Goal: Information Seeking & Learning: Find specific fact

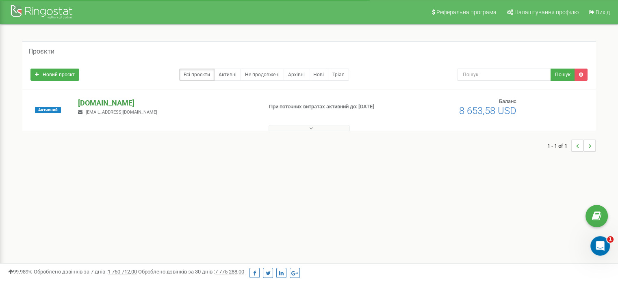
click at [83, 102] on p "[DOMAIN_NAME]" at bounding box center [167, 103] width 178 height 11
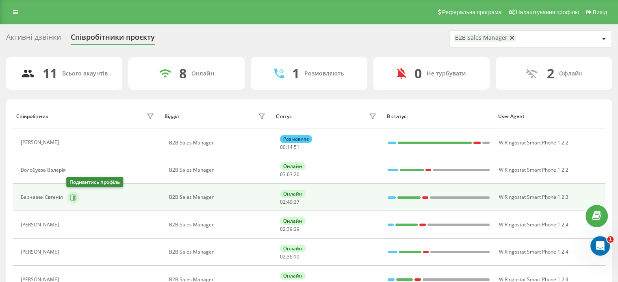
click at [74, 192] on button at bounding box center [73, 198] width 12 height 12
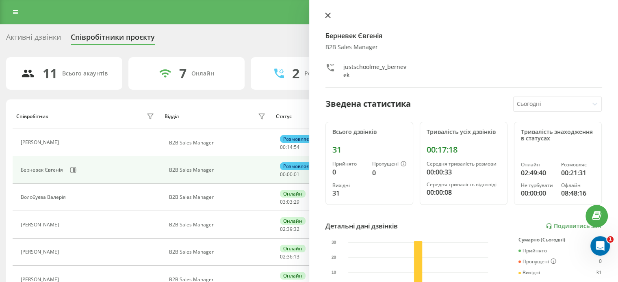
click at [330, 14] on icon at bounding box center [328, 16] width 6 height 6
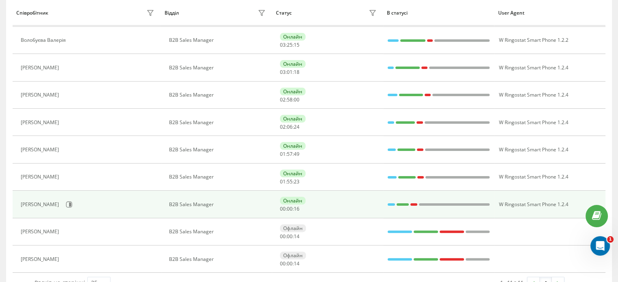
scroll to position [163, 0]
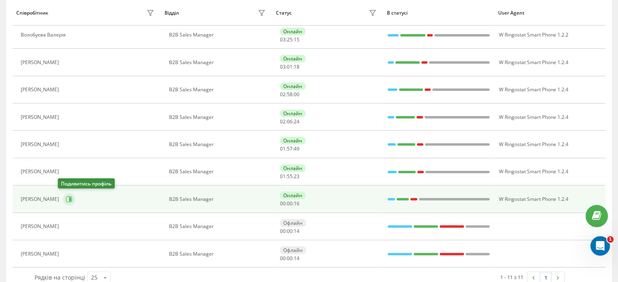
click at [66, 199] on icon at bounding box center [69, 199] width 7 height 7
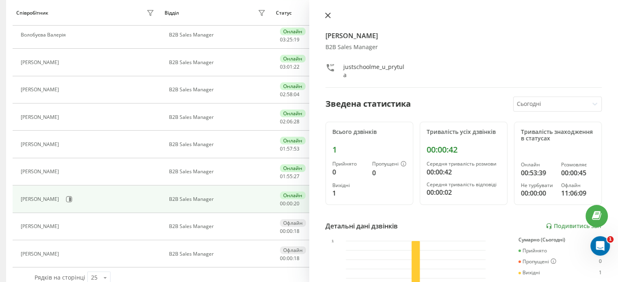
click at [328, 15] on icon at bounding box center [327, 15] width 5 height 5
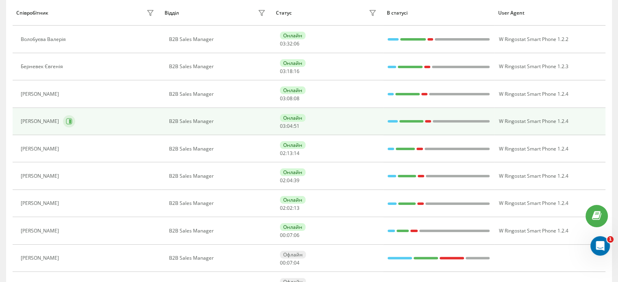
scroll to position [122, 0]
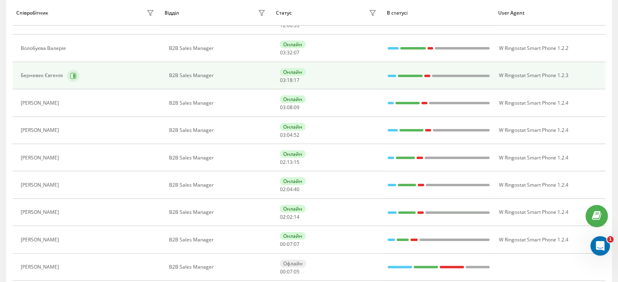
click at [76, 75] on button at bounding box center [73, 76] width 12 height 12
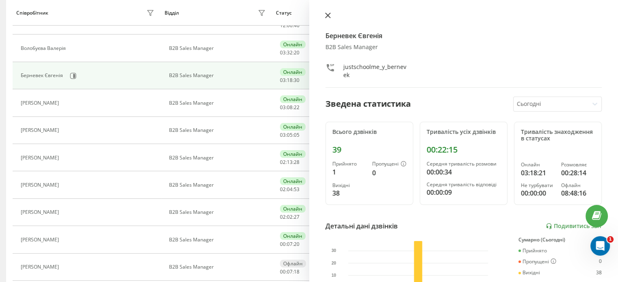
click at [325, 17] on icon at bounding box center [327, 15] width 5 height 5
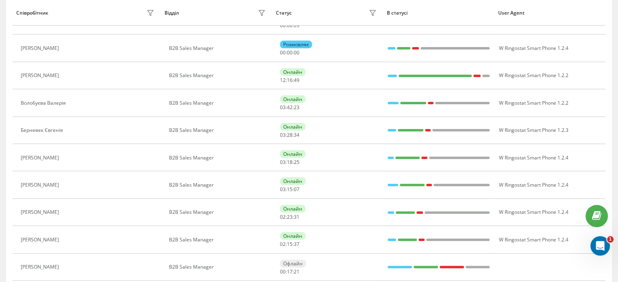
scroll to position [67, 0]
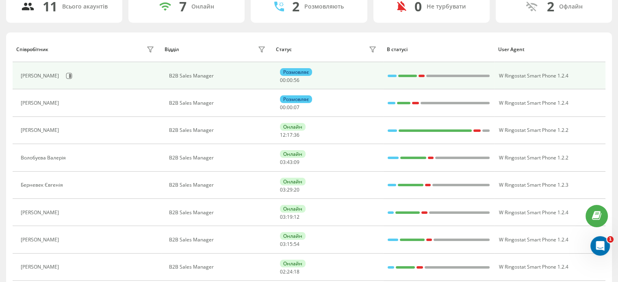
click at [79, 69] on div "Яременко Владислава" at bounding box center [89, 76] width 136 height 14
click at [75, 71] on button at bounding box center [69, 76] width 12 height 12
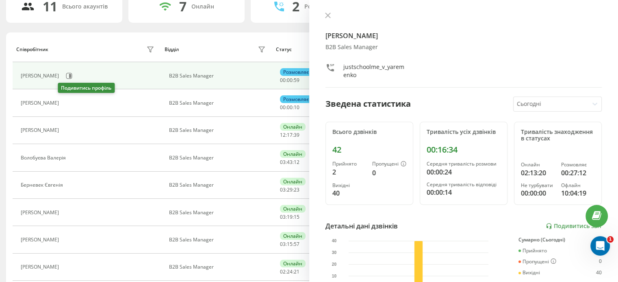
click at [65, 104] on icon at bounding box center [68, 103] width 7 height 7
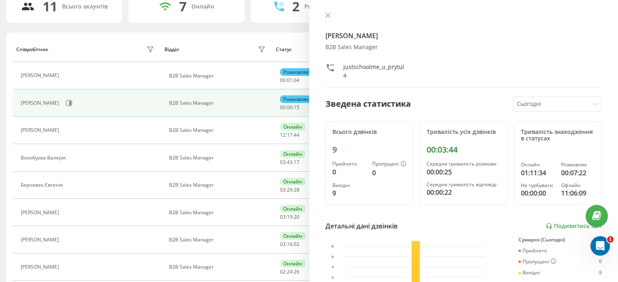
drag, startPoint x: 327, startPoint y: 13, endPoint x: 323, endPoint y: 24, distance: 11.1
click at [328, 13] on icon at bounding box center [328, 16] width 6 height 6
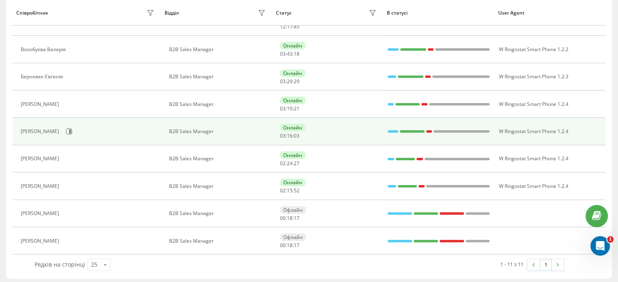
scroll to position [177, 0]
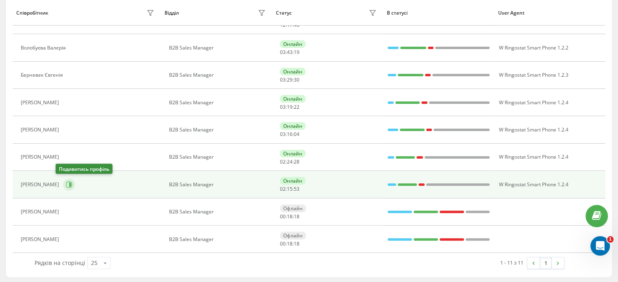
click at [63, 187] on button at bounding box center [69, 185] width 12 height 12
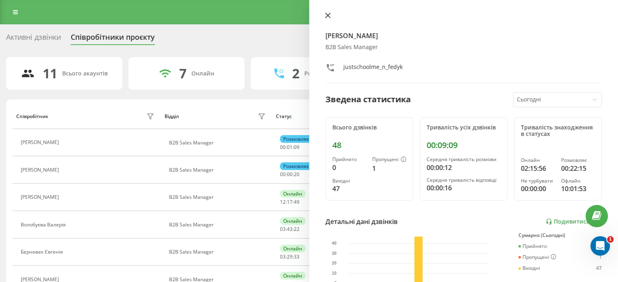
click at [327, 16] on icon at bounding box center [327, 15] width 5 height 5
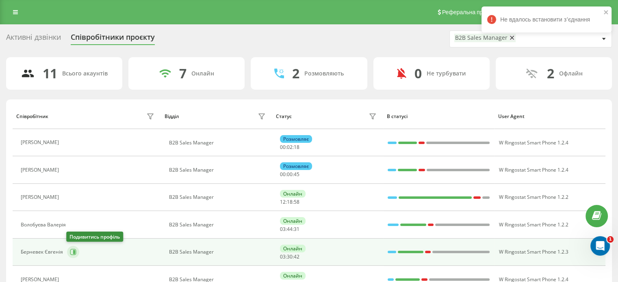
click at [76, 251] on button at bounding box center [73, 252] width 12 height 12
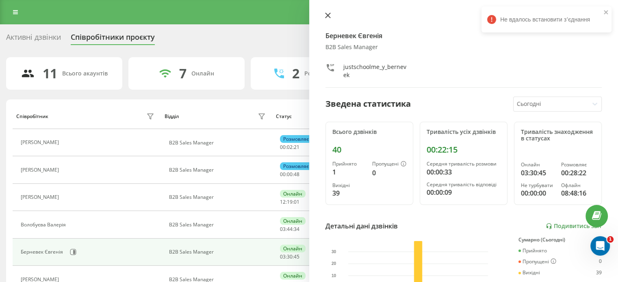
click at [326, 15] on icon at bounding box center [328, 16] width 6 height 6
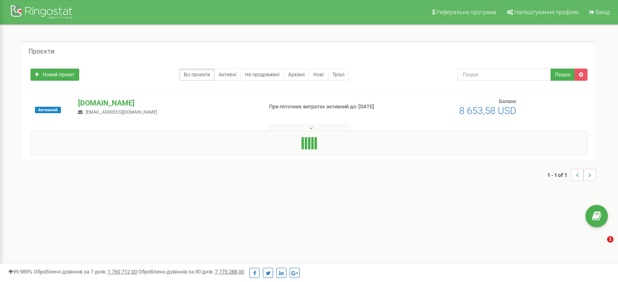
click at [115, 104] on p "[DOMAIN_NAME]" at bounding box center [167, 103] width 178 height 11
click at [116, 98] on p "[DOMAIN_NAME]" at bounding box center [167, 103] width 178 height 11
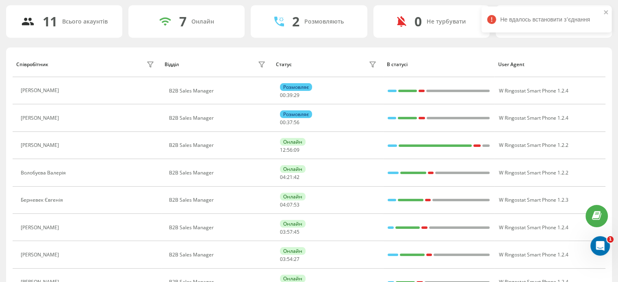
scroll to position [163, 0]
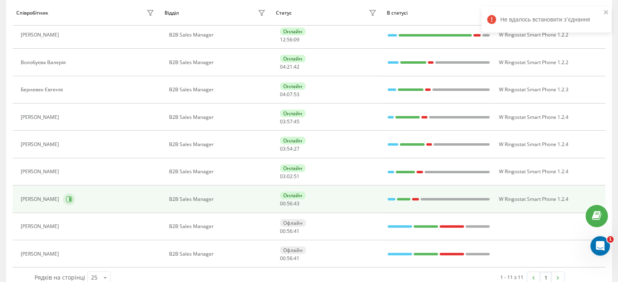
click at [66, 196] on icon at bounding box center [69, 199] width 6 height 6
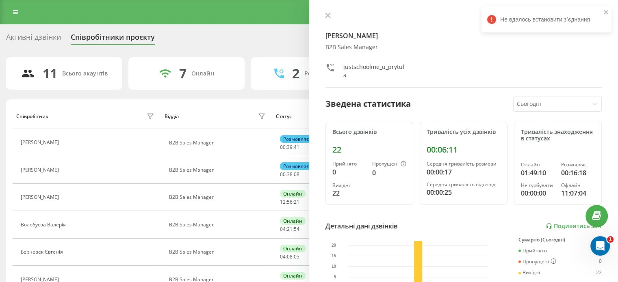
click at [321, 8] on div "Притула Юлія B2B Sales Manager justschoolme_u_prytula Зведена статистика Сьогод…" at bounding box center [463, 141] width 309 height 282
click at [327, 15] on icon at bounding box center [327, 15] width 5 height 5
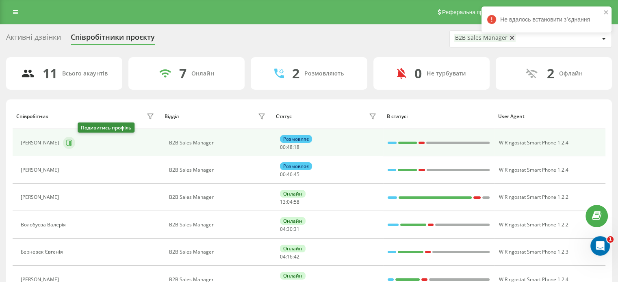
click at [72, 144] on icon at bounding box center [69, 143] width 7 height 7
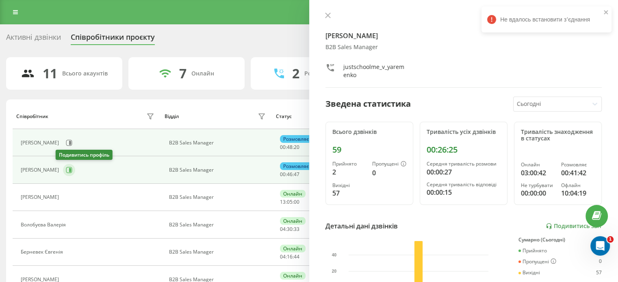
click at [66, 172] on icon at bounding box center [69, 170] width 7 height 7
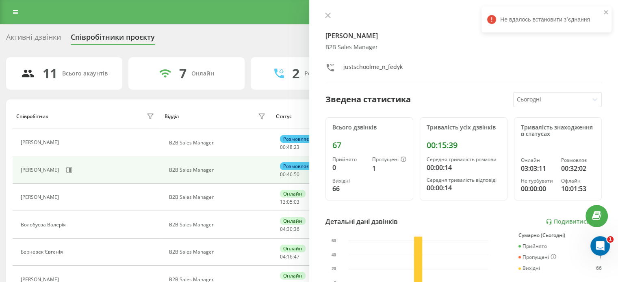
click at [320, 17] on div "Федик Назар B2B Sales Manager justschoolme_n_fedyk Зведена статистика Сьогодні …" at bounding box center [463, 141] width 309 height 282
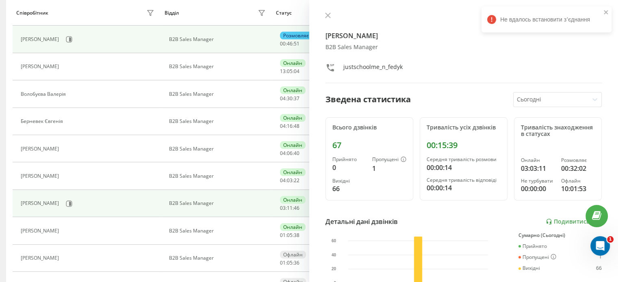
scroll to position [163, 0]
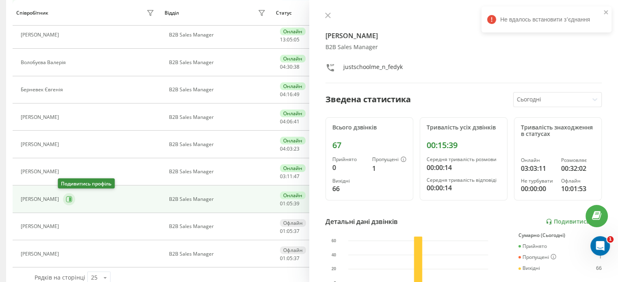
click at [66, 198] on icon at bounding box center [69, 199] width 7 height 7
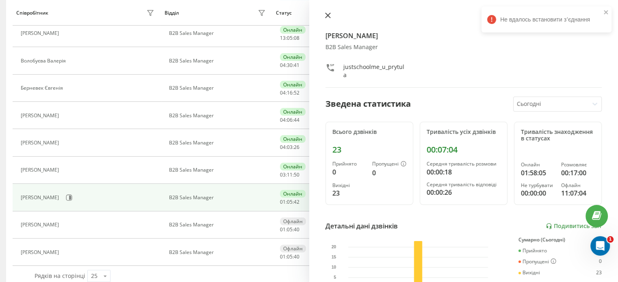
click at [326, 14] on icon at bounding box center [327, 15] width 5 height 5
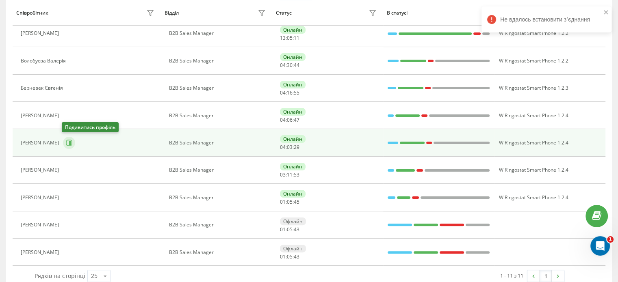
click at [65, 138] on button at bounding box center [69, 143] width 12 height 12
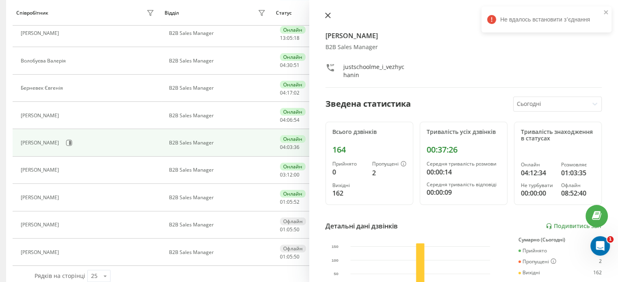
click at [327, 15] on icon at bounding box center [328, 16] width 6 height 6
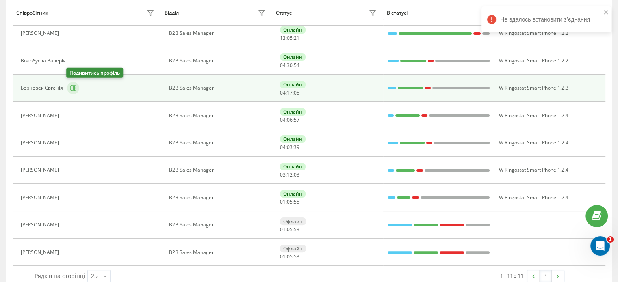
click at [70, 89] on icon at bounding box center [73, 88] width 6 height 6
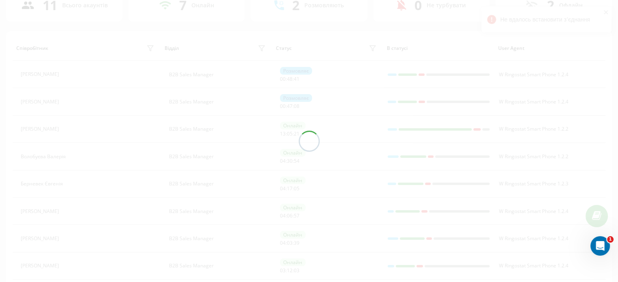
scroll to position [2, 0]
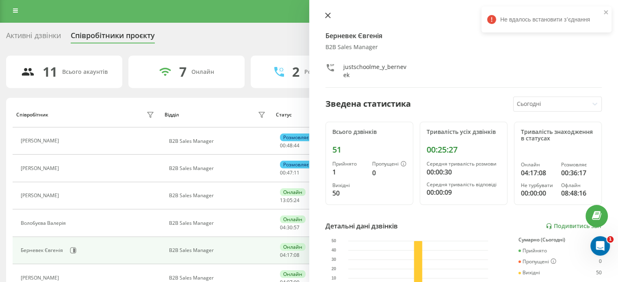
click at [328, 15] on icon at bounding box center [327, 15] width 5 height 5
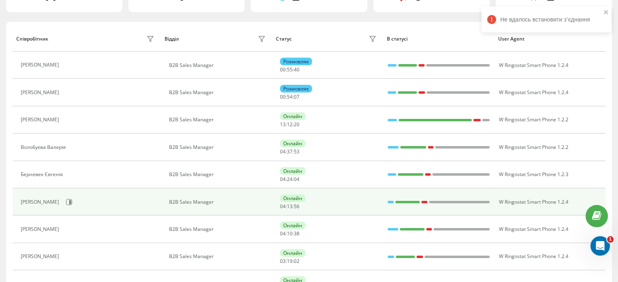
scroll to position [83, 0]
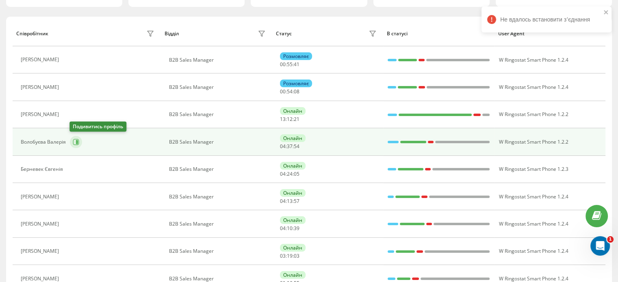
click at [71, 138] on button at bounding box center [76, 142] width 12 height 12
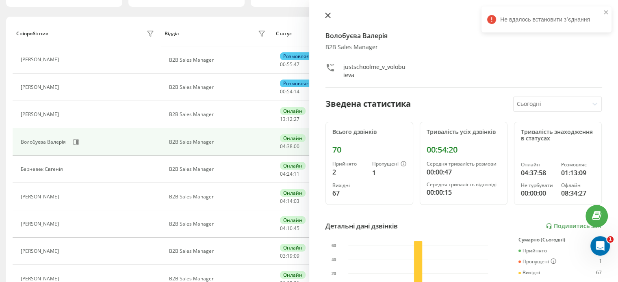
click at [330, 14] on icon at bounding box center [328, 16] width 6 height 6
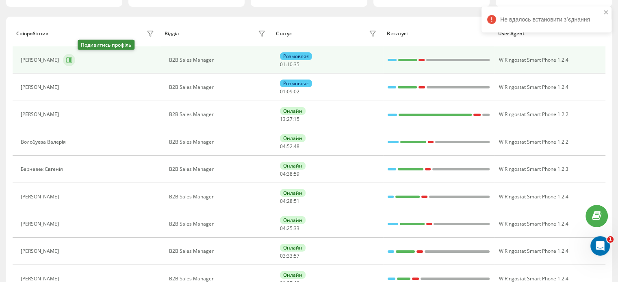
click at [71, 58] on icon at bounding box center [70, 60] width 2 height 4
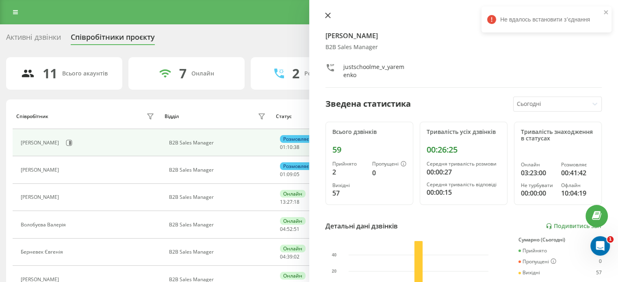
click at [329, 13] on icon at bounding box center [328, 16] width 6 height 6
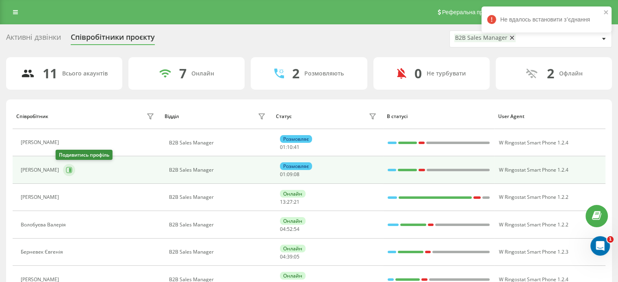
click at [66, 172] on icon at bounding box center [69, 170] width 6 height 6
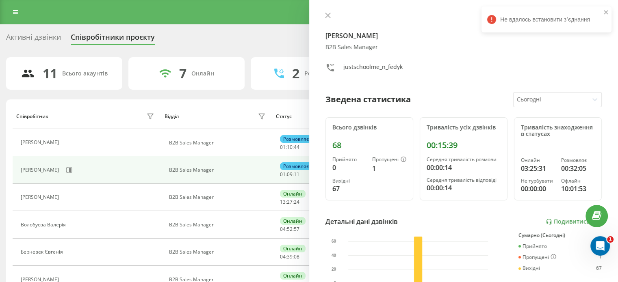
click at [329, 20] on div "Федик Назар B2B Sales Manager justschoolme_n_fedyk" at bounding box center [463, 47] width 277 height 71
click at [327, 21] on div "Федик Назар B2B Sales Manager justschoolme_n_fedyk" at bounding box center [463, 47] width 277 height 71
click at [327, 19] on button at bounding box center [328, 16] width 11 height 8
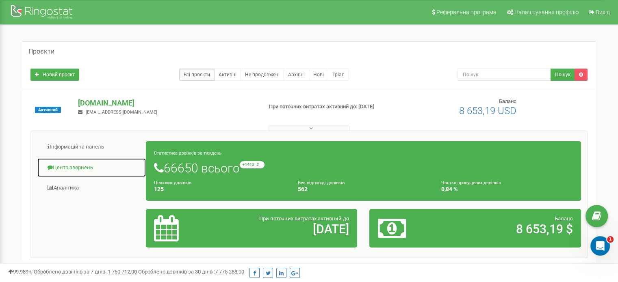
click at [88, 161] on link "Центр звернень" at bounding box center [91, 168] width 109 height 20
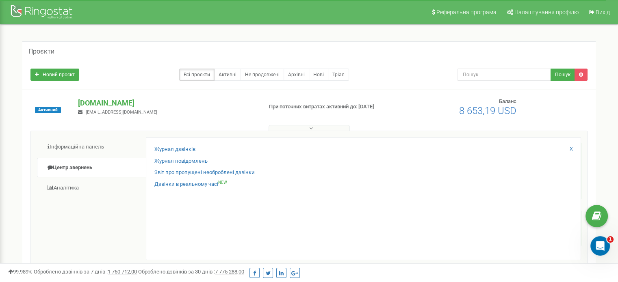
click at [183, 144] on div "Журнал дзвінків Журнал повідомлень Звіт про пропущені необроблені дзвінки Дзвін…" at bounding box center [363, 198] width 435 height 123
click at [185, 148] on link "Журнал дзвінків" at bounding box center [174, 150] width 41 height 8
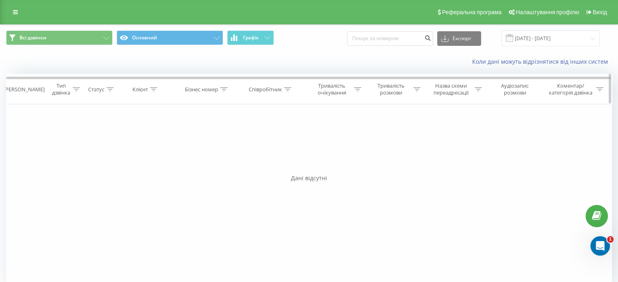
click at [288, 87] on icon at bounding box center [287, 89] width 7 height 4
click at [270, 141] on input "text" at bounding box center [272, 148] width 72 height 14
type input "Волобуєва"
click at [289, 167] on span "OK" at bounding box center [288, 163] width 23 height 13
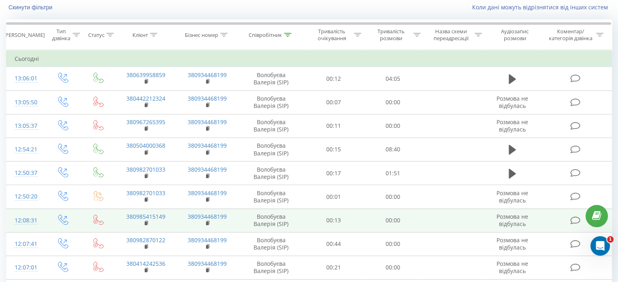
scroll to position [104, 0]
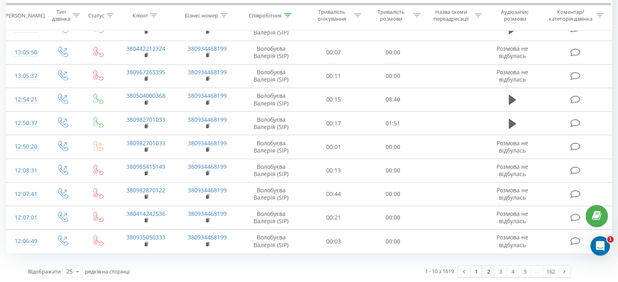
click at [486, 273] on link "2" at bounding box center [488, 271] width 12 height 11
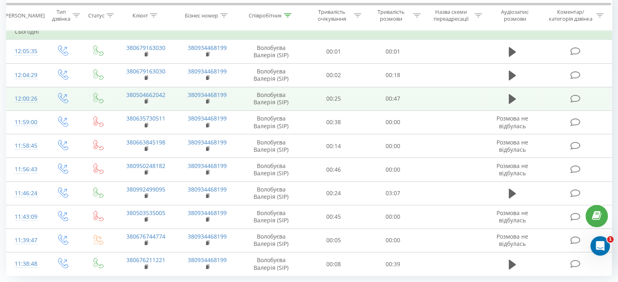
scroll to position [104, 0]
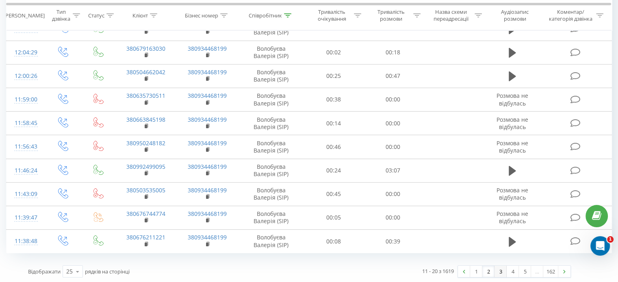
click at [500, 270] on link "3" at bounding box center [501, 271] width 12 height 11
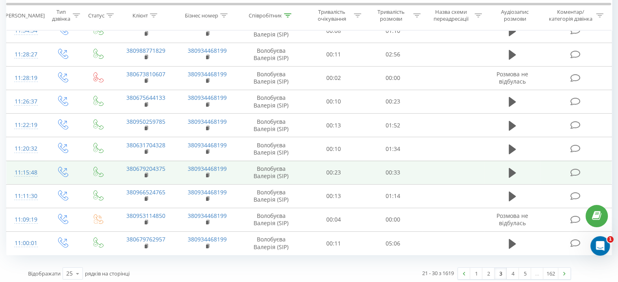
scroll to position [104, 0]
